Goal: Transaction & Acquisition: Obtain resource

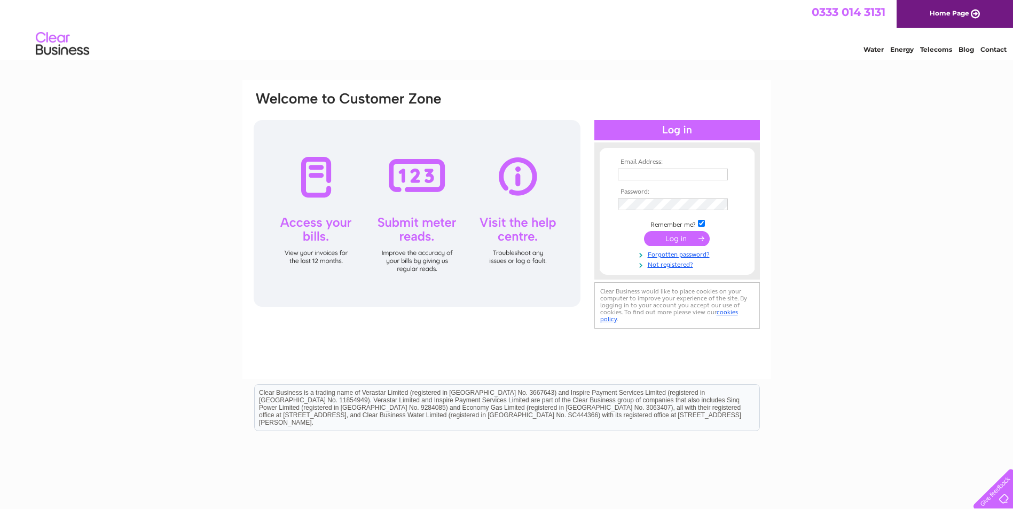
click at [685, 182] on td at bounding box center [677, 174] width 124 height 17
click at [681, 178] on input "text" at bounding box center [673, 175] width 110 height 12
type input "accounts@lane7.co.uk"
click at [676, 237] on input "submit" at bounding box center [677, 239] width 66 height 15
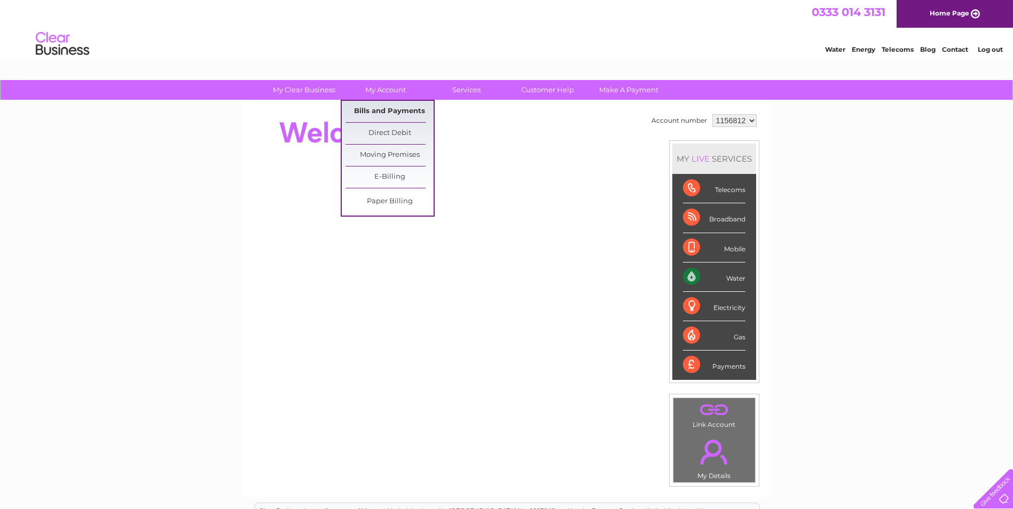
click at [376, 112] on link "Bills and Payments" at bounding box center [390, 111] width 88 height 21
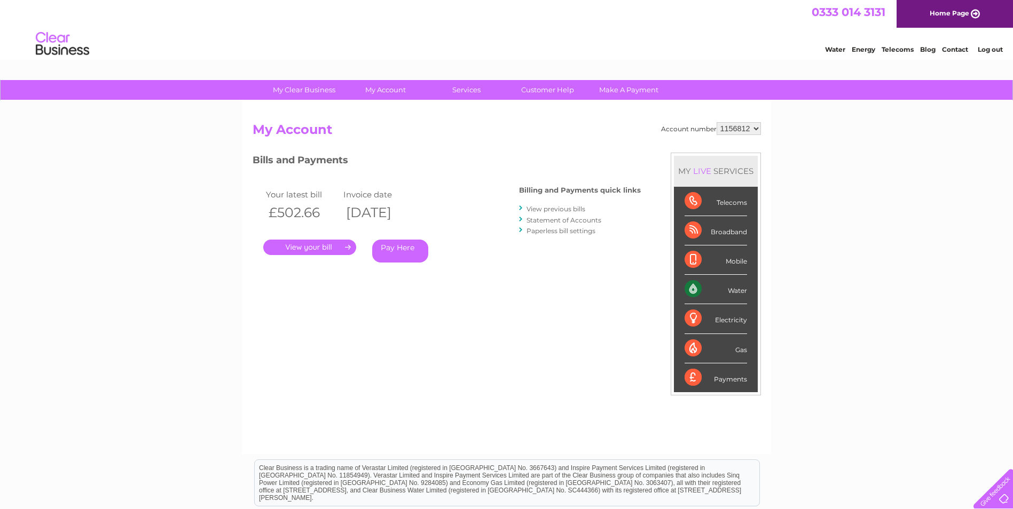
click at [333, 247] on link "." at bounding box center [309, 247] width 93 height 15
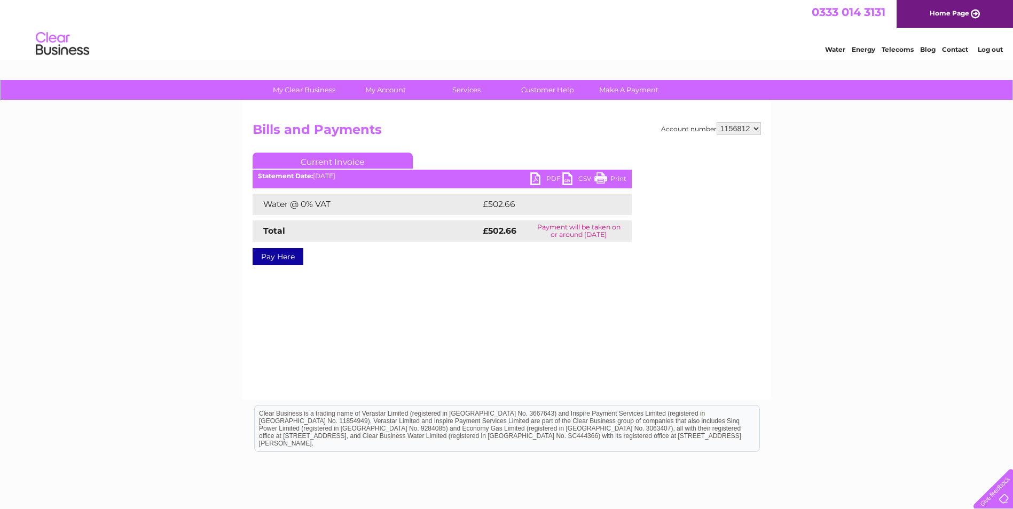
click at [533, 181] on link "PDF" at bounding box center [546, 179] width 32 height 15
drag, startPoint x: 471, startPoint y: 263, endPoint x: 476, endPoint y: 261, distance: 6.0
click at [472, 263] on div "Account number 1156812 Bills and Payments Current Invoice PDF CSV Print Total" at bounding box center [507, 201] width 508 height 159
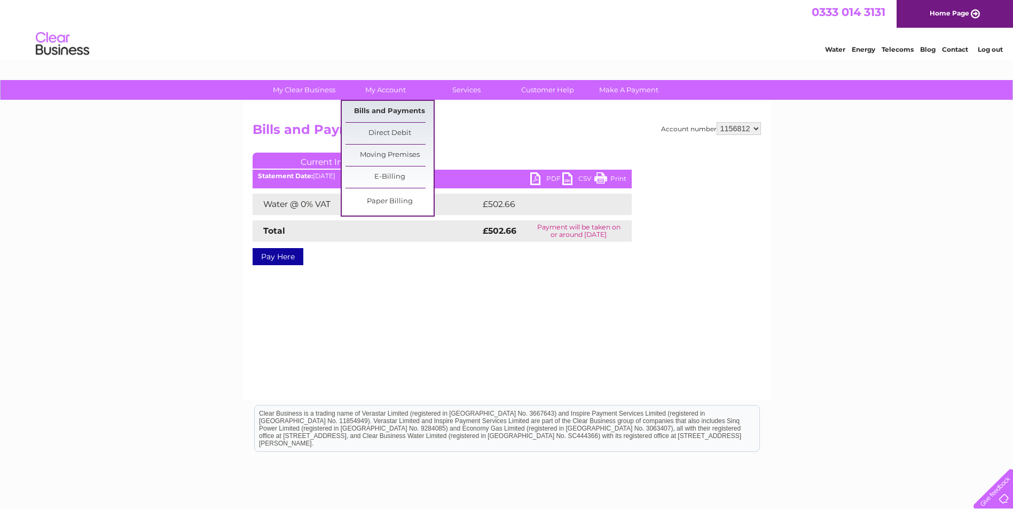
click at [381, 103] on link "Bills and Payments" at bounding box center [390, 111] width 88 height 21
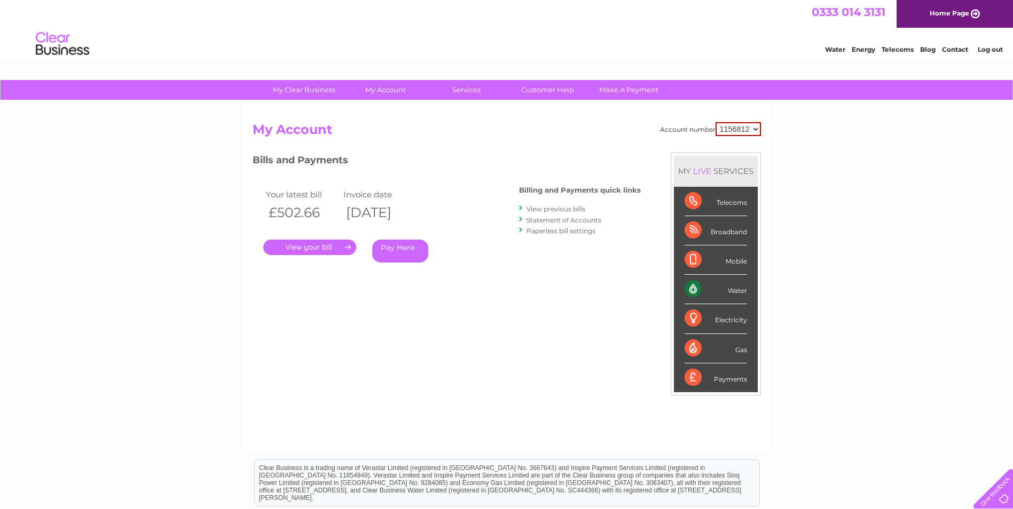
click at [743, 125] on select "1156812" at bounding box center [738, 129] width 45 height 14
click at [831, 132] on div "My Clear Business Login Details My Details My Preferences Link Account My Accou…" at bounding box center [506, 358] width 1013 height 557
